Goal: Information Seeking & Learning: Check status

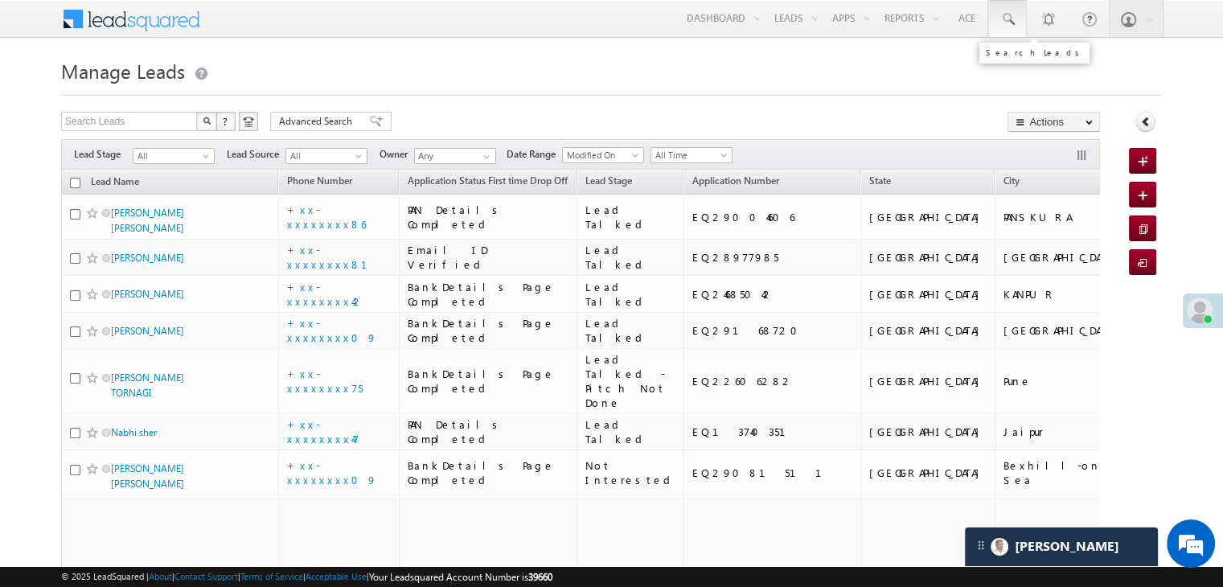
click at [1002, 22] on span at bounding box center [1008, 19] width 16 height 16
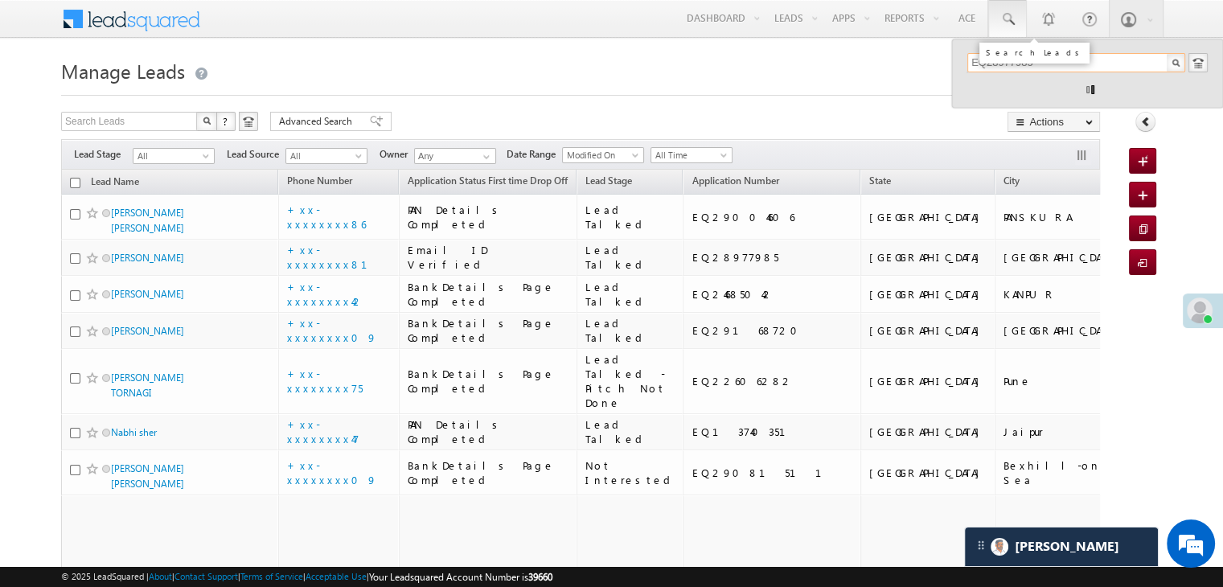
type input "EQ28977985"
click at [906, 76] on h1 "Manage Leads" at bounding box center [611, 69] width 1101 height 31
click at [996, 68] on input "EQ28977985" at bounding box center [1076, 62] width 218 height 19
click at [995, 65] on div "Search Leads" at bounding box center [1035, 53] width 118 height 29
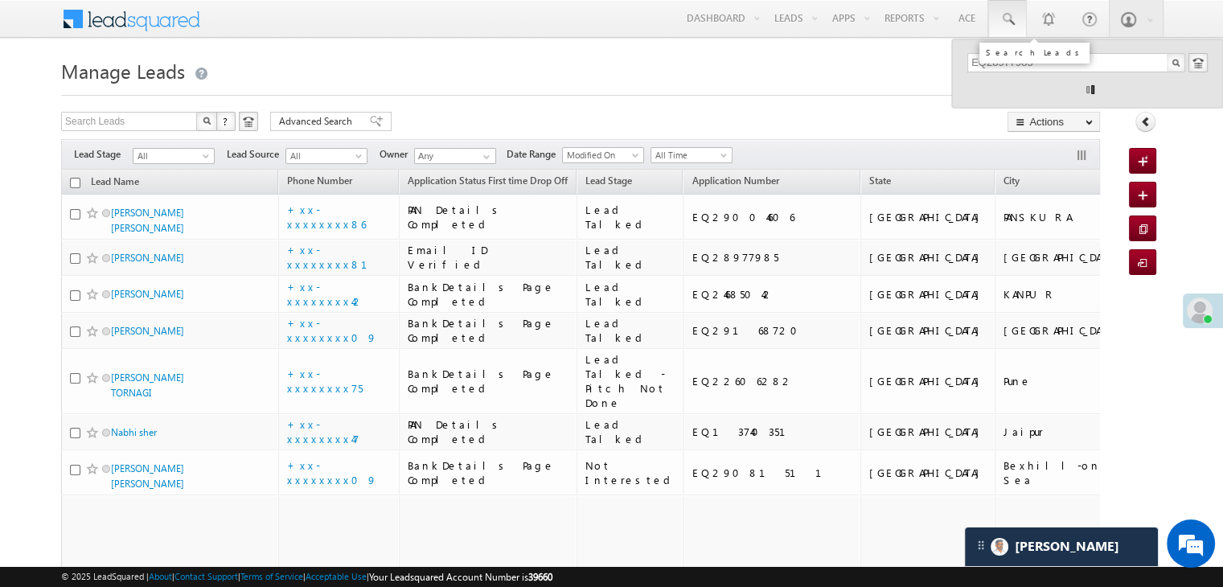
click at [995, 65] on div "Search Leads" at bounding box center [1035, 53] width 118 height 29
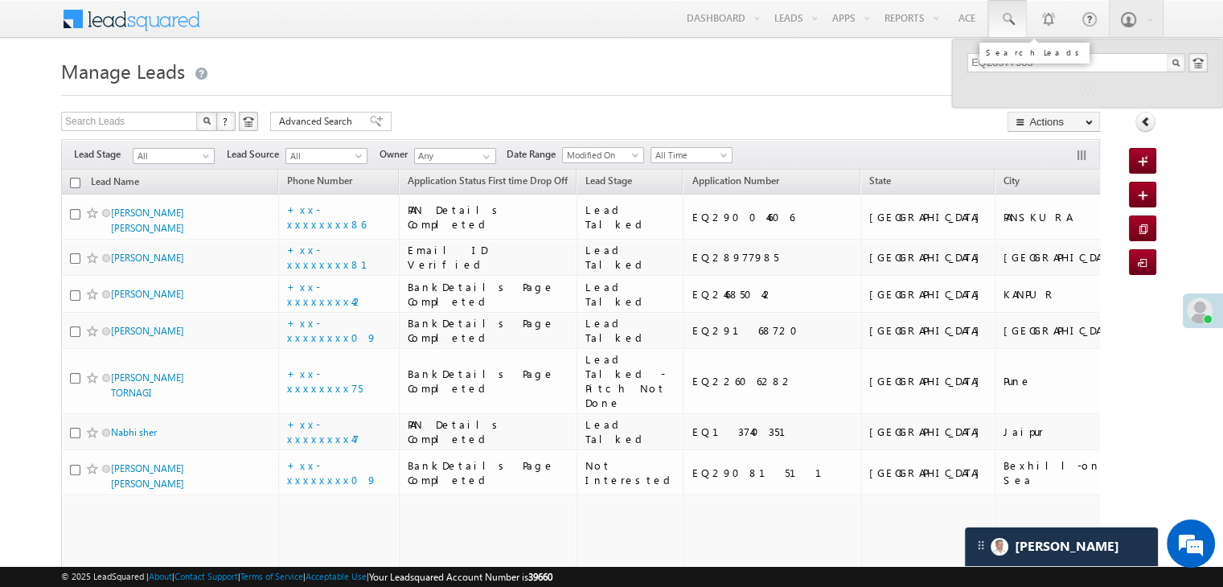
click at [994, 65] on div "Search Leads" at bounding box center [1035, 53] width 118 height 29
click at [884, 84] on h1 "Manage Leads" at bounding box center [611, 69] width 1101 height 31
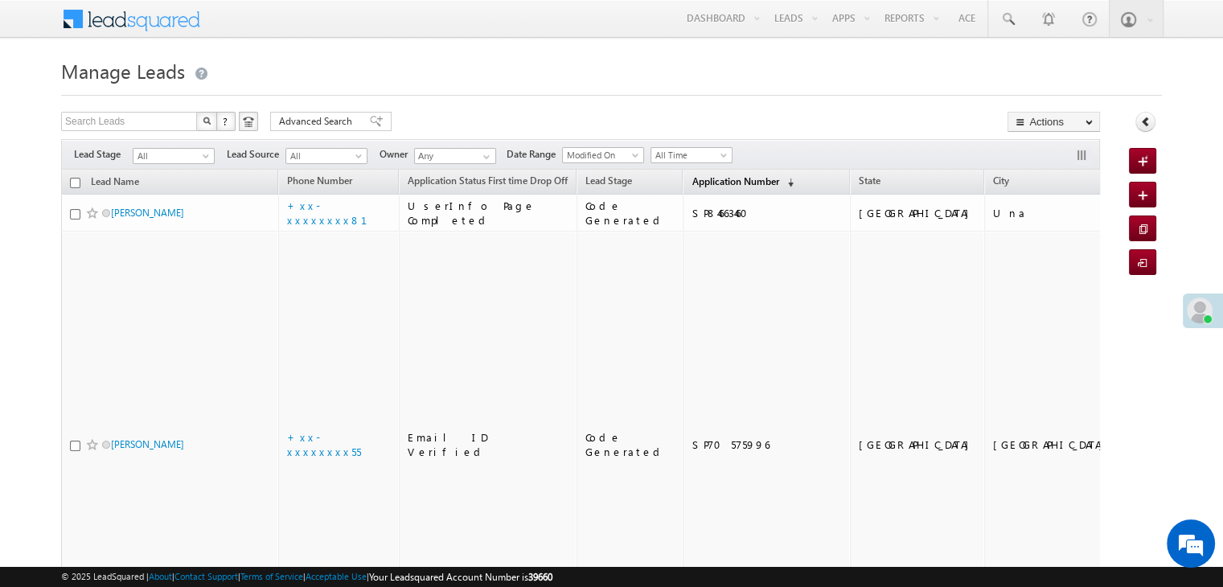
click at [684, 189] on link "Application Number (sorted descending)" at bounding box center [743, 182] width 118 height 21
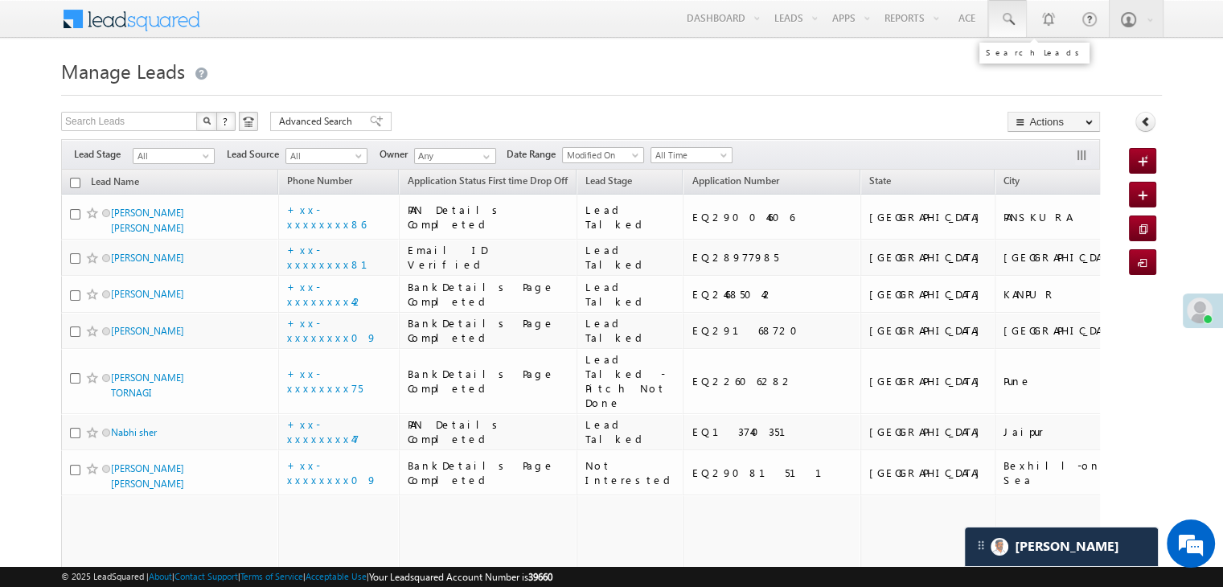
click at [1009, 23] on span at bounding box center [1008, 19] width 16 height 16
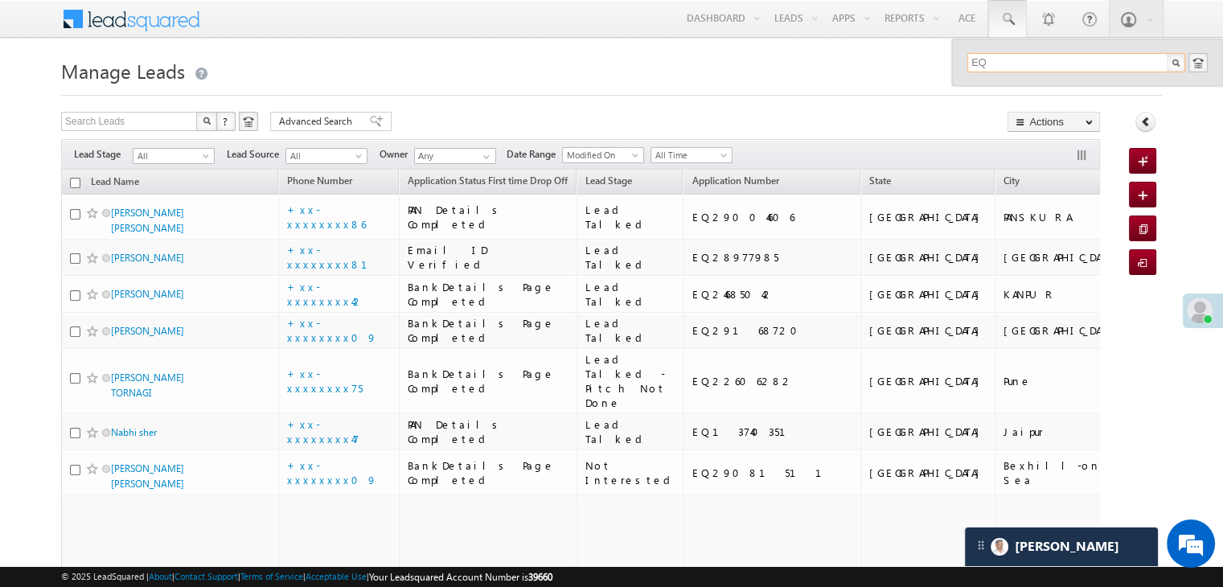
click at [1020, 58] on input "EQ" at bounding box center [1076, 62] width 218 height 19
click at [1042, 59] on input "EQ" at bounding box center [1076, 62] width 218 height 19
click at [1038, 64] on input "EQ" at bounding box center [1076, 62] width 218 height 19
click at [1000, 55] on input "EQ" at bounding box center [1076, 62] width 218 height 19
click at [1002, 55] on input "EQ" at bounding box center [1076, 62] width 218 height 19
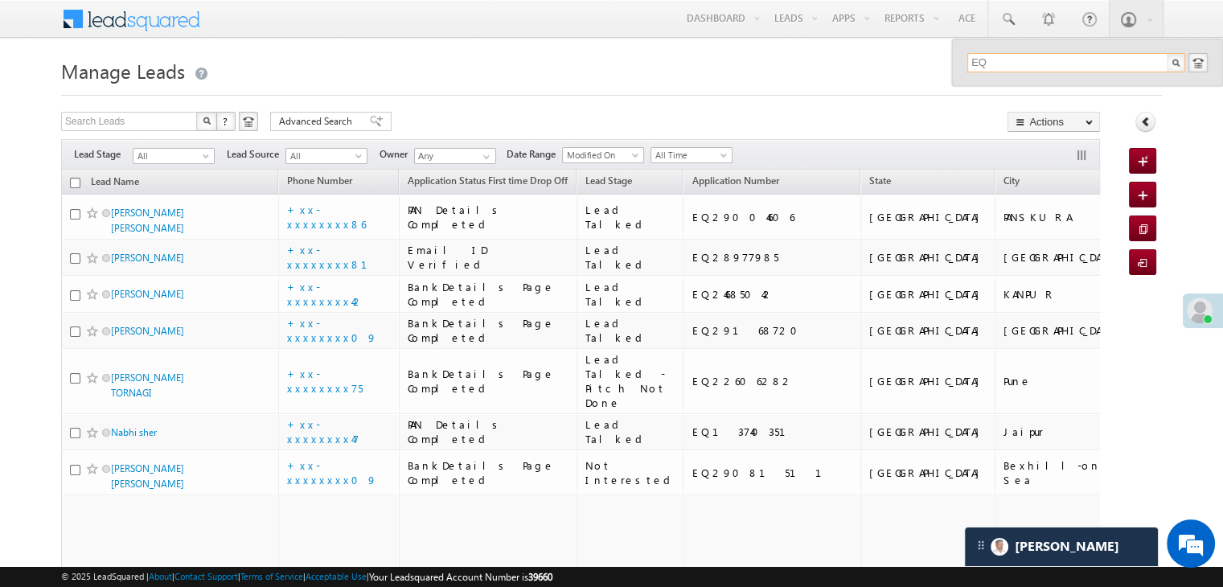
click at [1002, 55] on input "EQ" at bounding box center [1076, 62] width 218 height 19
click at [1008, 64] on input "EQ" at bounding box center [1076, 62] width 218 height 19
click at [1009, 64] on input "EQ" at bounding box center [1076, 62] width 218 height 19
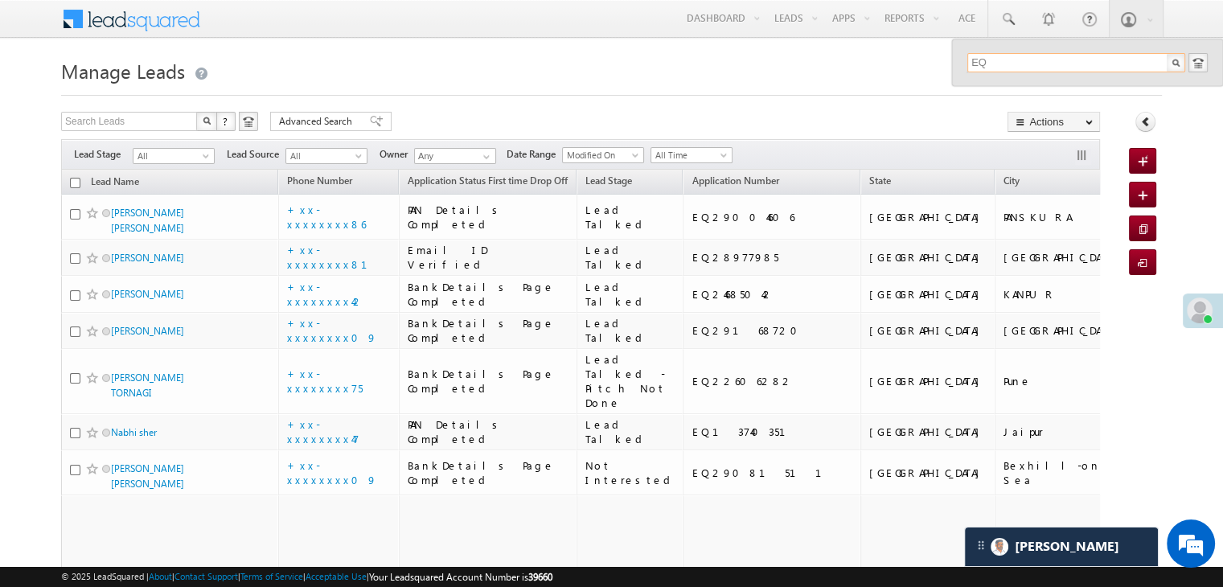
type input "EQ"
click at [877, 70] on h1 "Manage Leads" at bounding box center [611, 69] width 1101 height 31
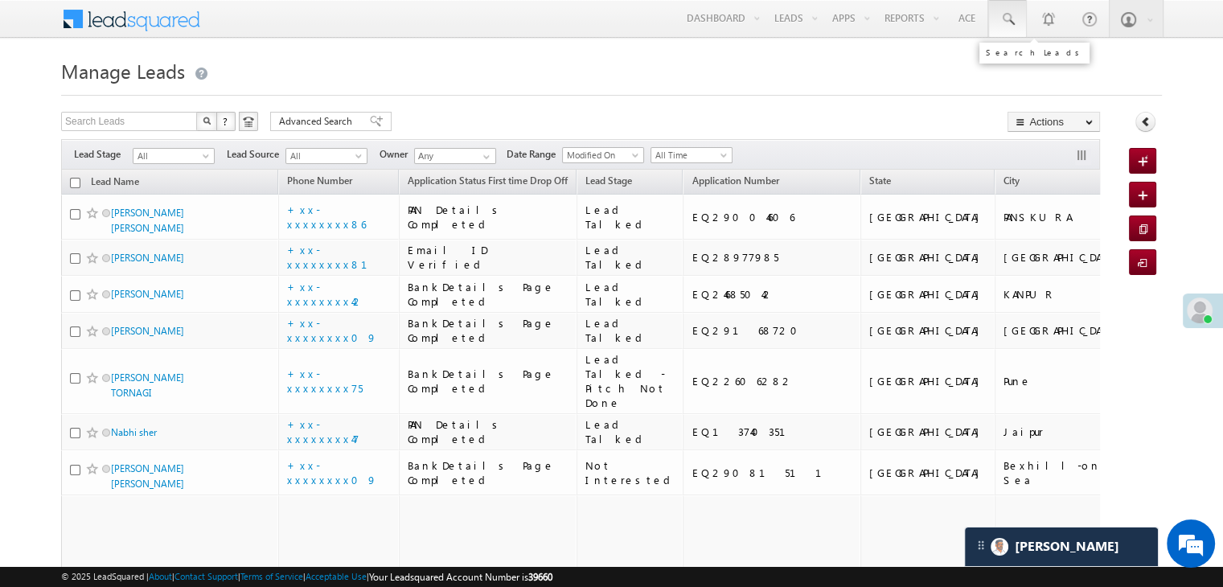
click at [1009, 23] on span at bounding box center [1008, 19] width 16 height 16
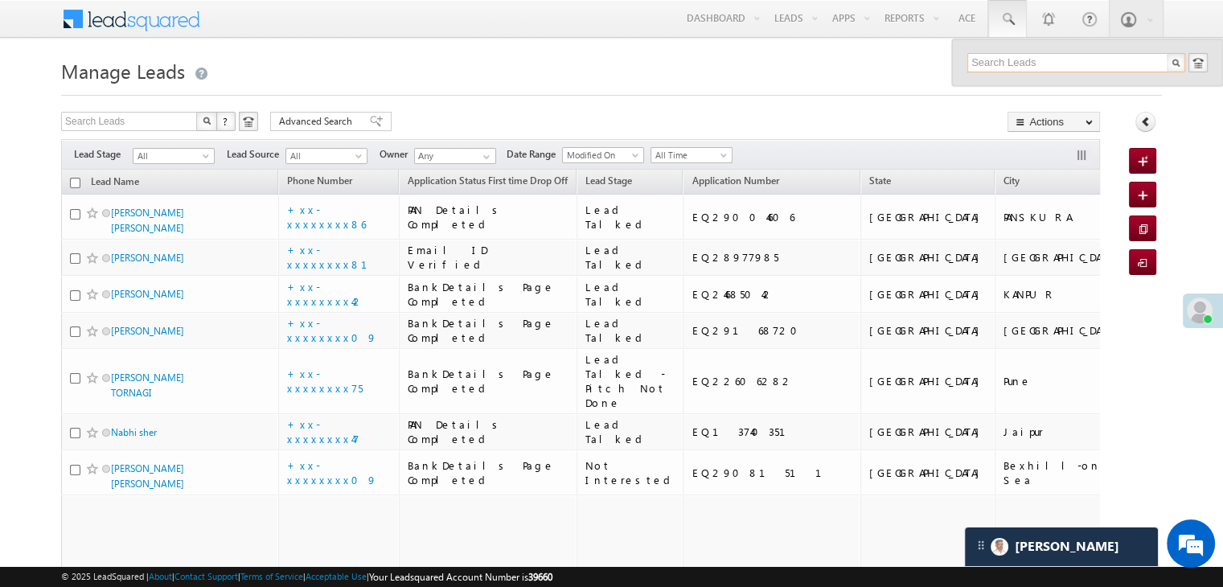
click at [1004, 57] on input "text" at bounding box center [1076, 62] width 218 height 19
type input "EQ28977985"
click at [1008, 90] on div "[PERSON_NAME]" at bounding box center [1084, 86] width 216 height 18
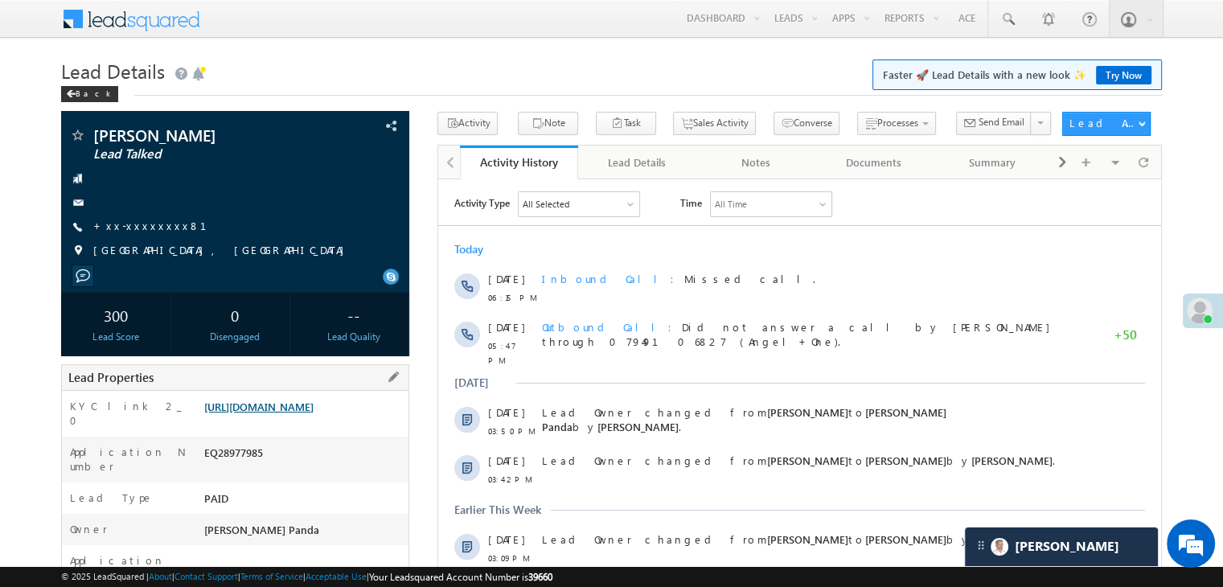
scroll to position [161, 0]
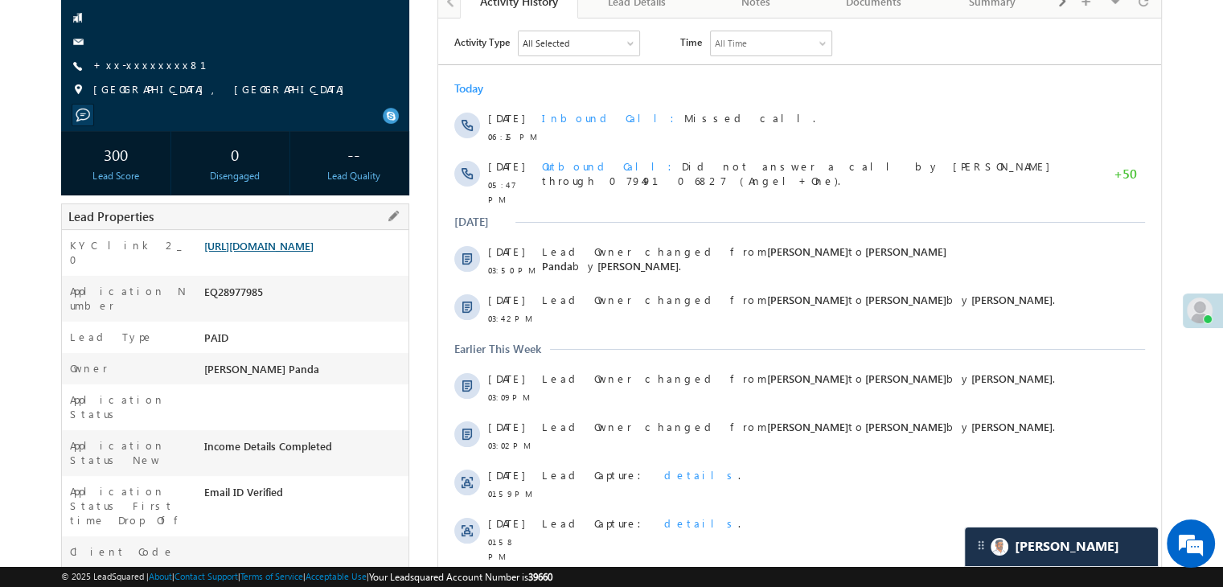
click at [265, 253] on link "[URL][DOMAIN_NAME]" at bounding box center [258, 246] width 109 height 14
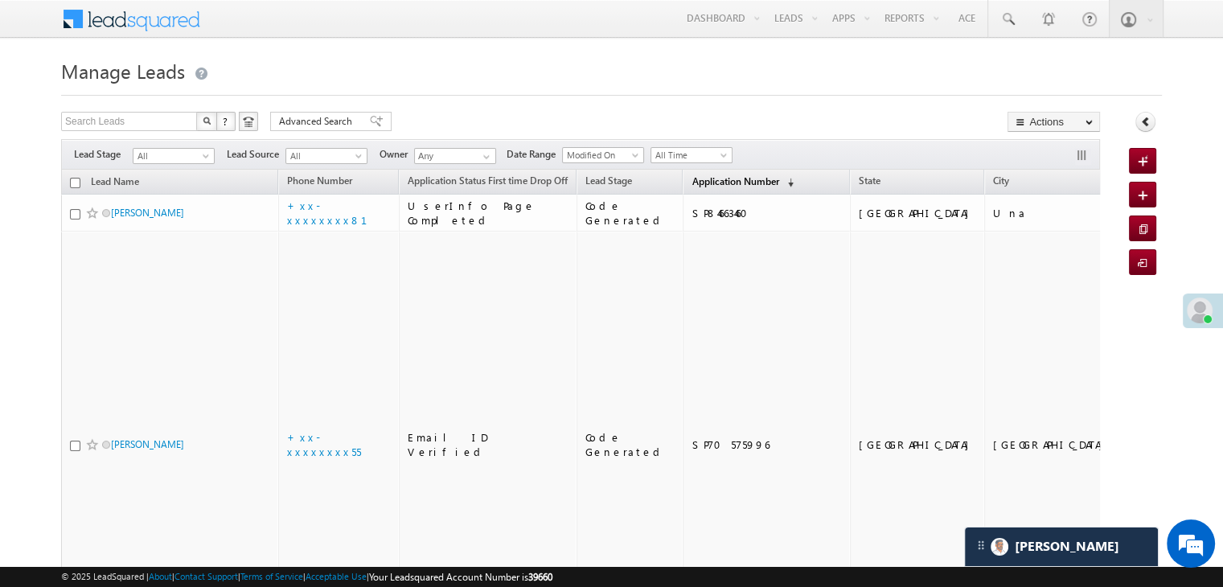
click at [698, 183] on span "Application Number" at bounding box center [735, 181] width 87 height 12
click at [692, 184] on span "Application Number" at bounding box center [735, 181] width 87 height 12
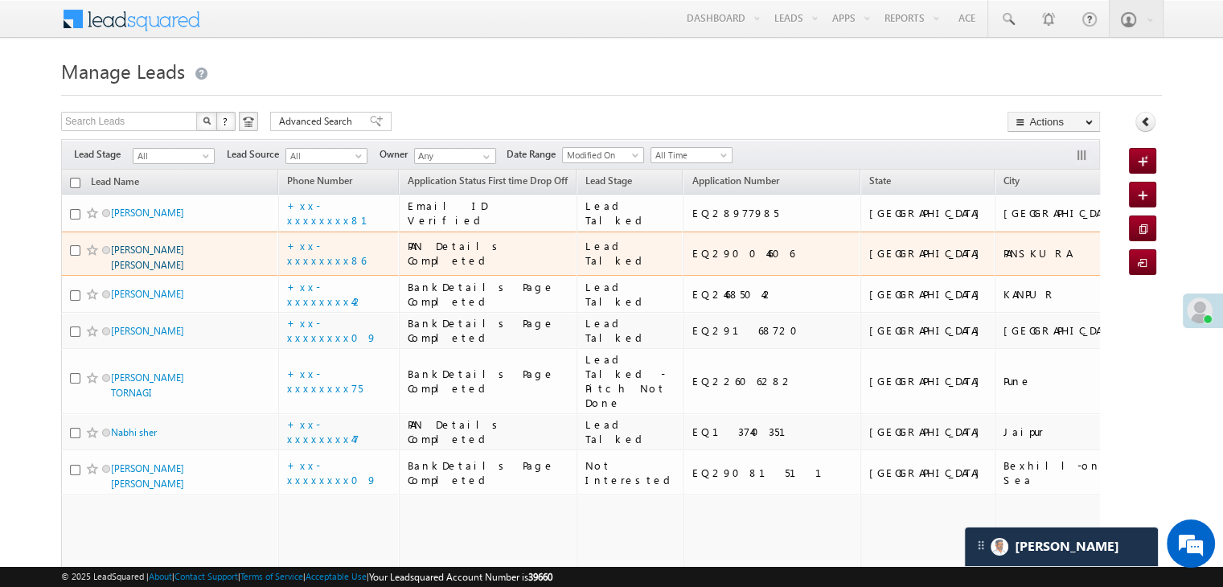
click at [146, 271] on link "[PERSON_NAME] [PERSON_NAME]" at bounding box center [147, 257] width 73 height 27
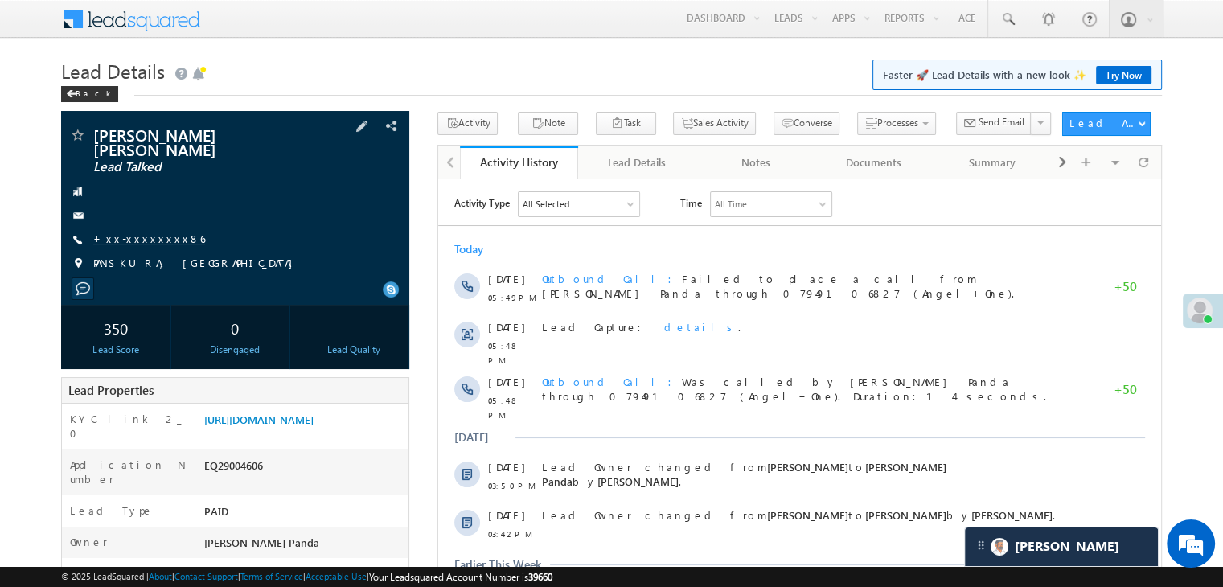
click at [148, 232] on link "+xx-xxxxxxxx86" at bounding box center [149, 239] width 112 height 14
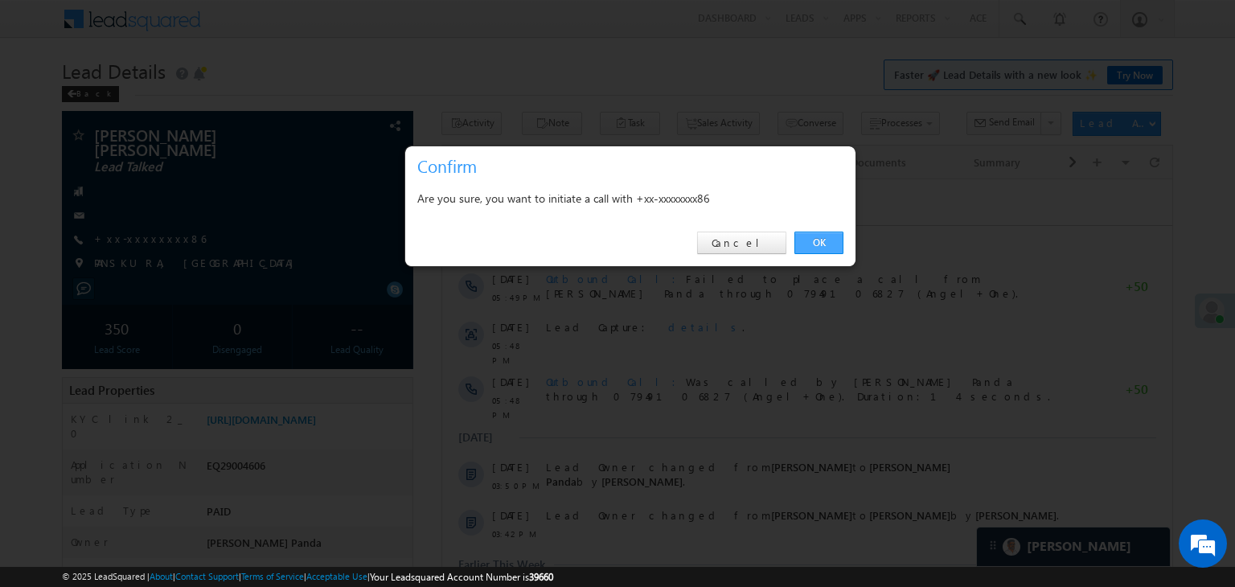
click at [828, 242] on link "OK" at bounding box center [819, 243] width 49 height 23
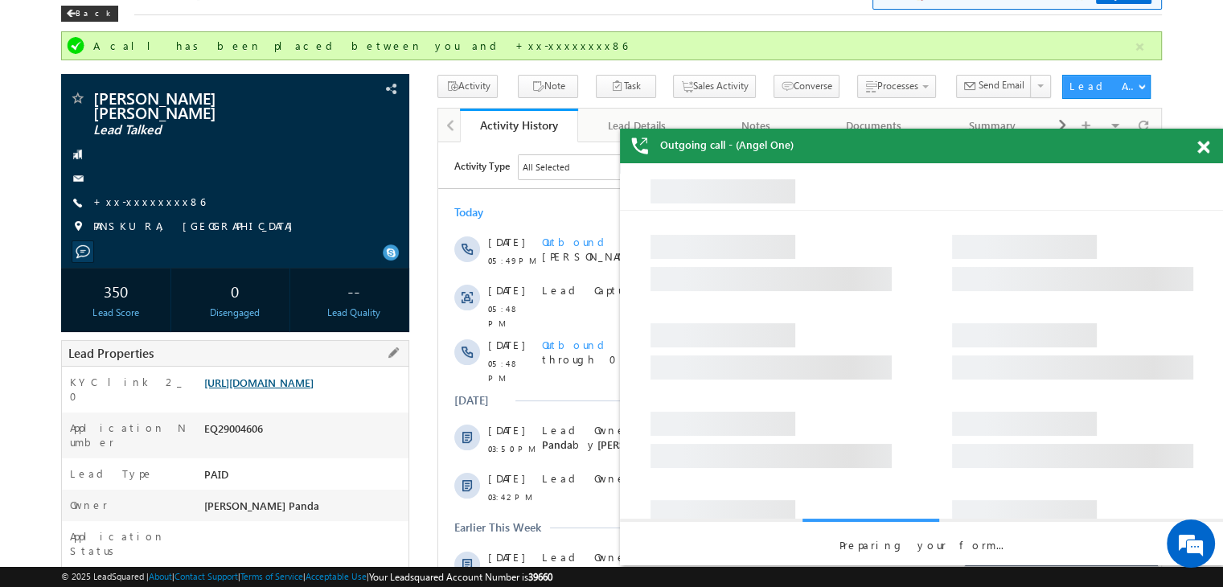
click at [314, 389] on link "[URL][DOMAIN_NAME]" at bounding box center [258, 383] width 109 height 14
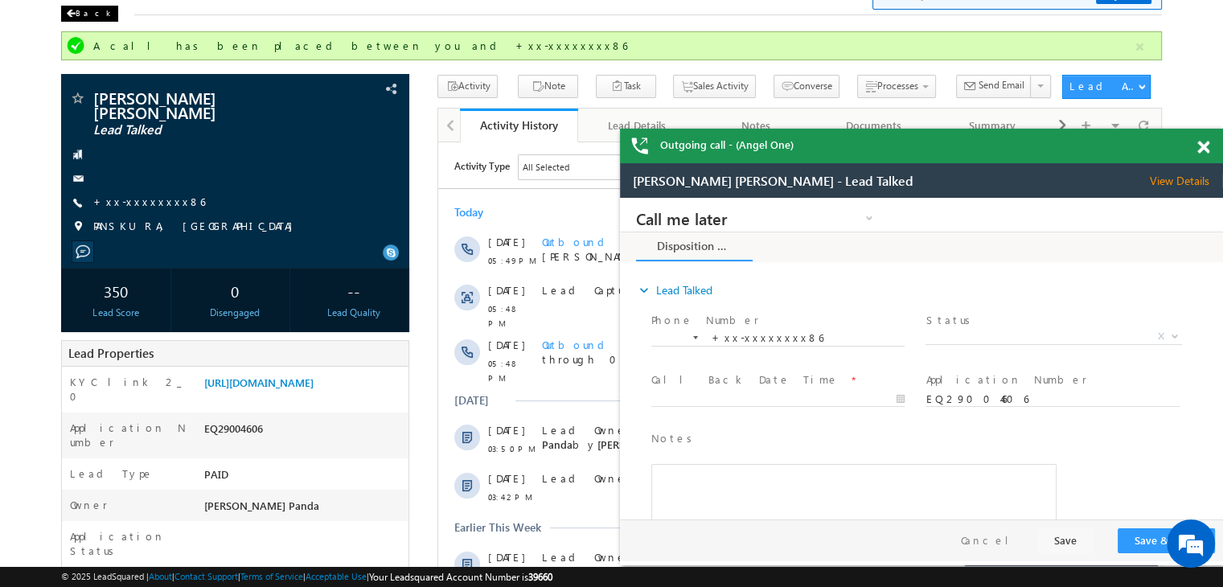
click at [84, 12] on div "Back" at bounding box center [89, 14] width 57 height 16
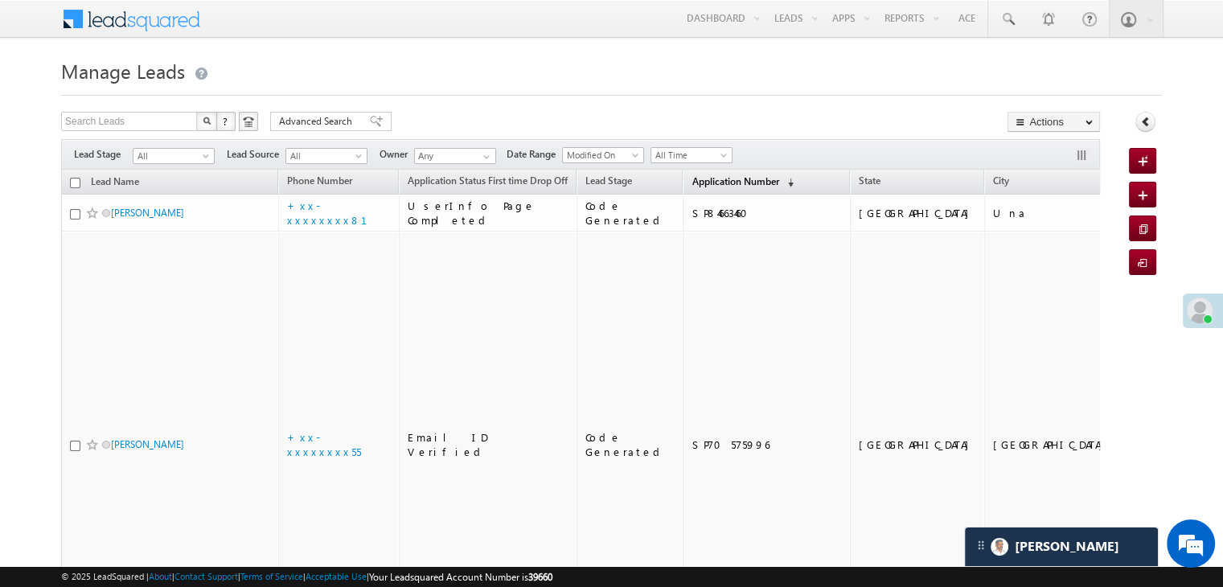
click at [692, 180] on span "Application Number" at bounding box center [735, 181] width 87 height 12
